Goal: Task Accomplishment & Management: Manage account settings

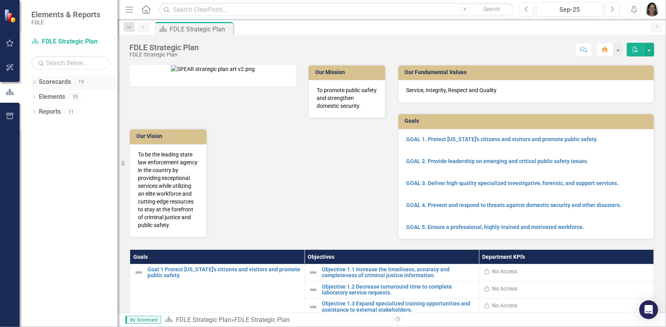
click at [35, 80] on div "Dropdown" at bounding box center [33, 83] width 5 height 7
click at [38, 126] on icon "Dropdown" at bounding box center [38, 126] width 6 height 5
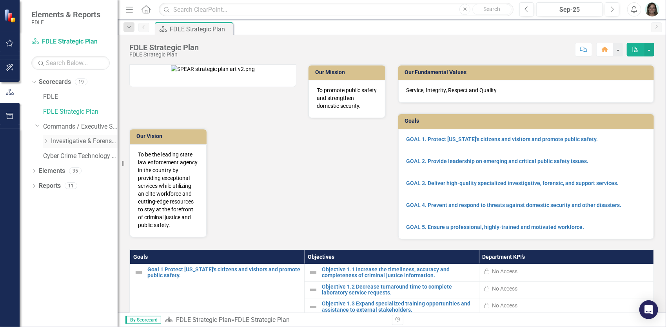
click at [48, 142] on icon "Dropdown" at bounding box center [46, 141] width 6 height 5
drag, startPoint x: 53, startPoint y: 157, endPoint x: 51, endPoint y: 166, distance: 9.2
click at [53, 157] on icon "Dropdown" at bounding box center [54, 156] width 6 height 5
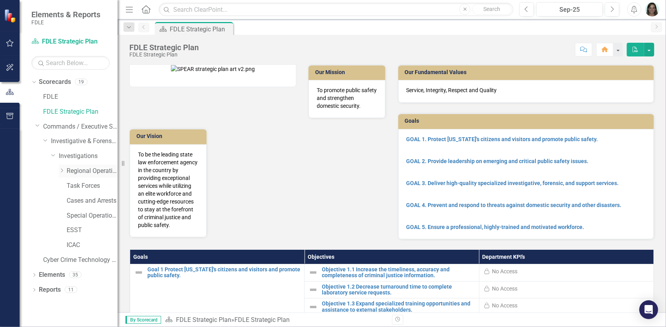
click at [60, 175] on div "Dropdown Regional Operations Centers" at bounding box center [88, 171] width 59 height 13
click at [61, 169] on icon "Dropdown" at bounding box center [62, 170] width 6 height 5
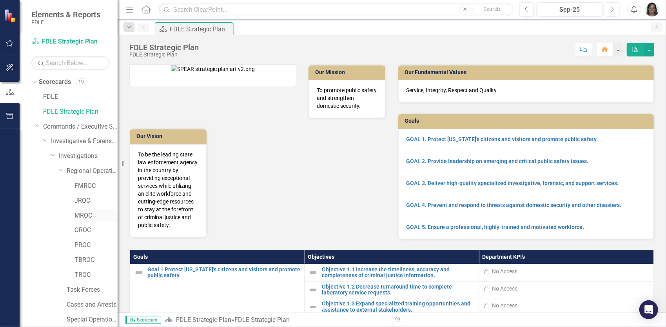
click at [83, 214] on link "MROC" at bounding box center [95, 215] width 43 height 9
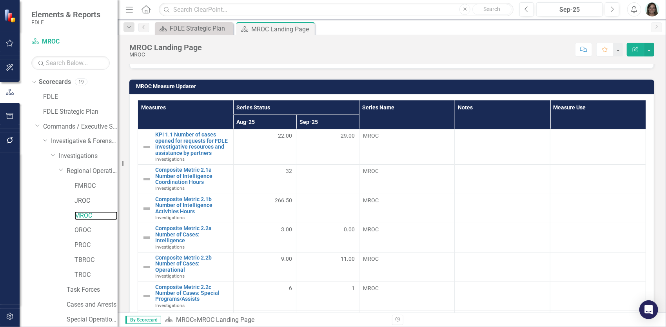
scroll to position [317, 0]
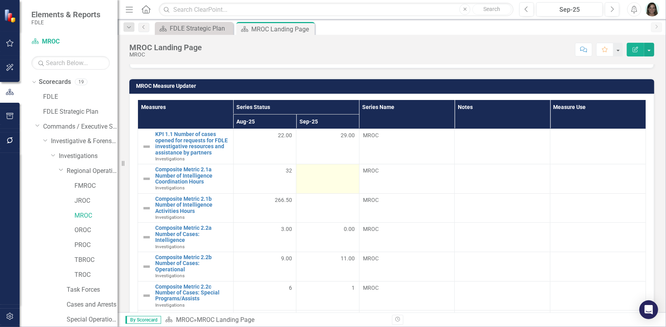
click at [332, 170] on div at bounding box center [327, 170] width 54 height 9
click at [332, 169] on div at bounding box center [327, 170] width 54 height 9
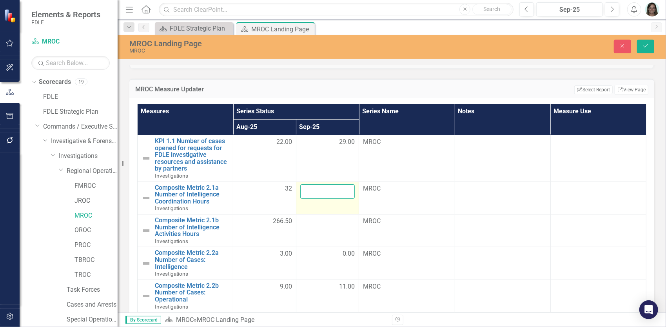
click at [333, 188] on input "number" at bounding box center [327, 191] width 55 height 14
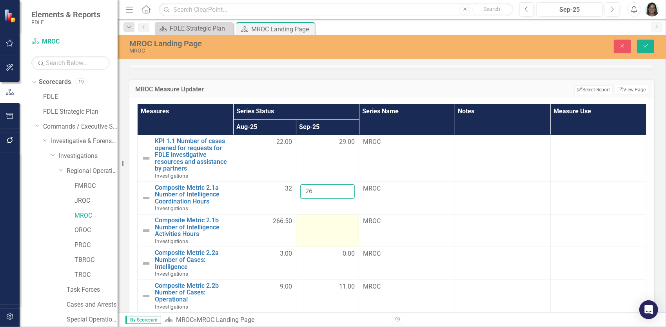
type input "26"
click at [330, 223] on div at bounding box center [327, 221] width 55 height 9
click at [327, 226] on td at bounding box center [327, 230] width 63 height 33
click at [326, 223] on input "number" at bounding box center [327, 224] width 55 height 14
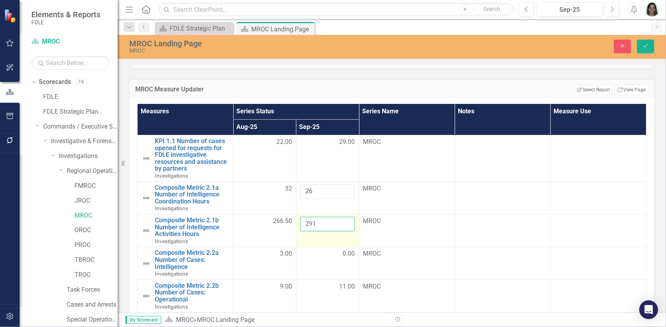
type input "291"
click at [332, 238] on td "291" at bounding box center [327, 230] width 63 height 33
click at [644, 42] on button "Save" at bounding box center [645, 47] width 17 height 14
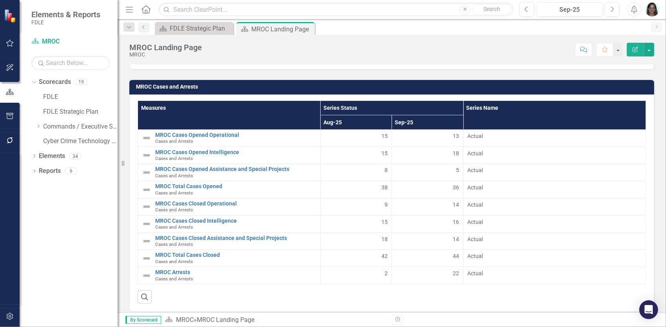
scroll to position [1533, 0]
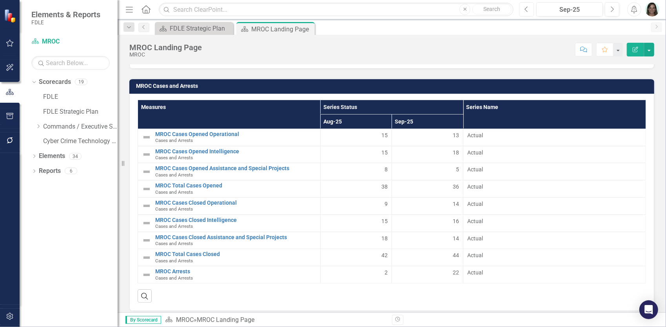
click at [524, 7] on button "Previous" at bounding box center [526, 9] width 14 height 14
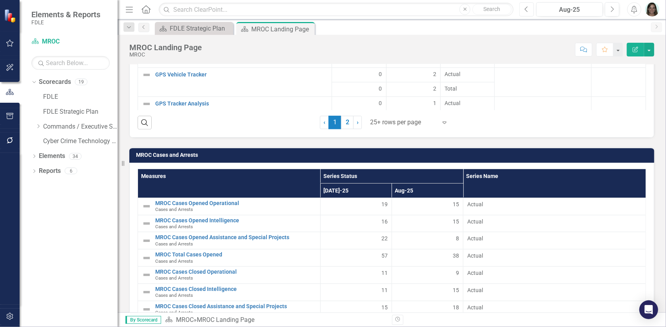
scroll to position [1533, 0]
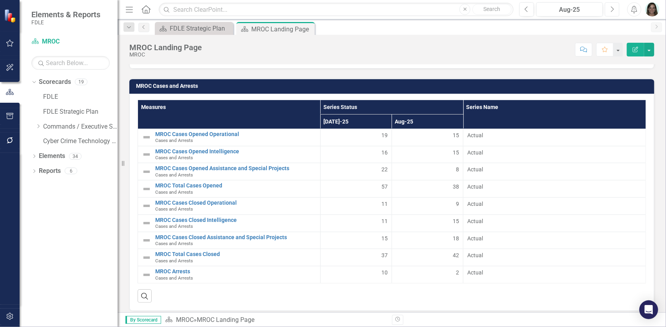
click at [610, 10] on icon "Next" at bounding box center [612, 9] width 4 height 7
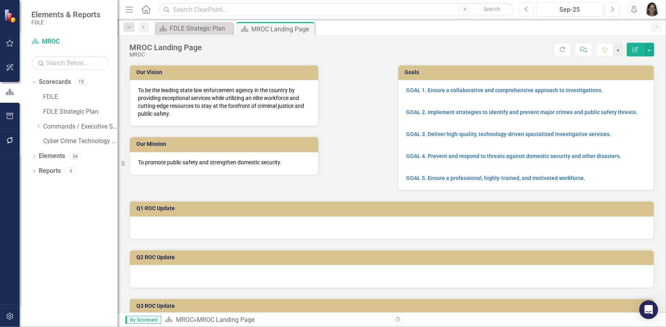
click at [525, 10] on icon "Previous" at bounding box center [526, 9] width 4 height 7
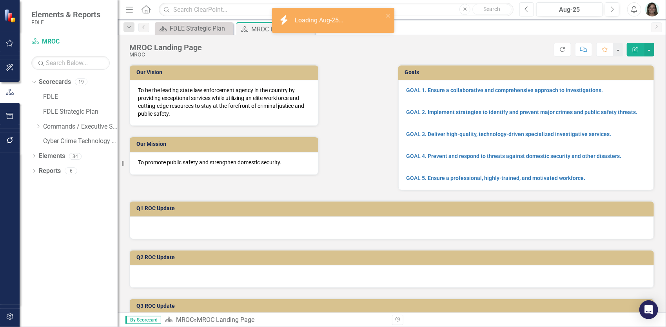
click at [525, 10] on icon "Previous" at bounding box center [526, 9] width 4 height 7
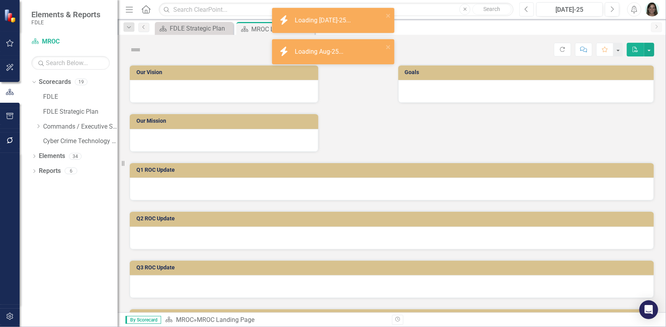
click at [525, 10] on icon "Previous" at bounding box center [526, 9] width 4 height 7
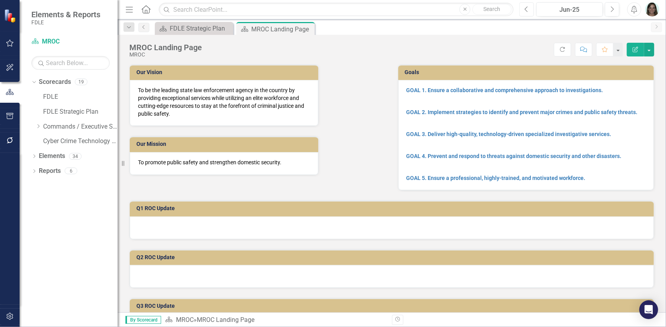
click at [530, 9] on button "Previous" at bounding box center [526, 9] width 14 height 14
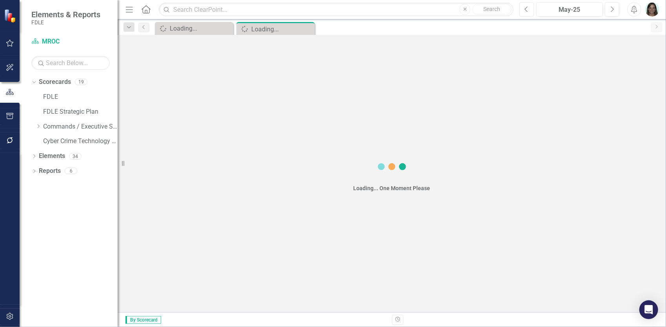
click at [530, 9] on button "Previous" at bounding box center [526, 9] width 14 height 14
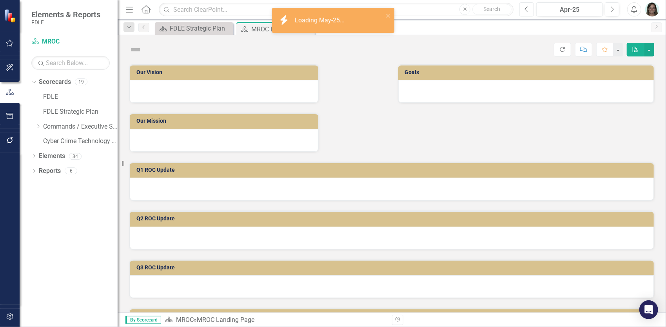
click at [530, 9] on button "Previous" at bounding box center [526, 9] width 14 height 14
